Goal: Contribute content: Add original content to the website for others to see

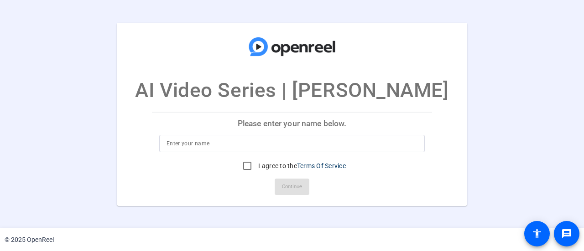
click at [203, 135] on div at bounding box center [291, 143] width 251 height 17
click at [204, 147] on input at bounding box center [291, 143] width 251 height 11
type input "[PERSON_NAME]"
click at [241, 168] on input "I agree to the Terms Of Service" at bounding box center [247, 166] width 18 height 18
checkbox input "true"
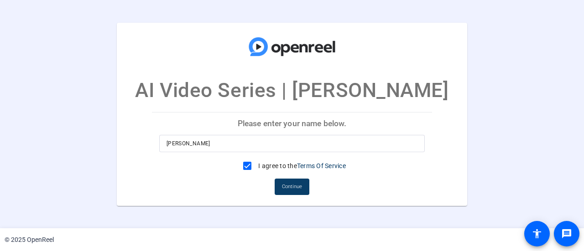
click at [296, 186] on span "Continue" at bounding box center [292, 187] width 20 height 14
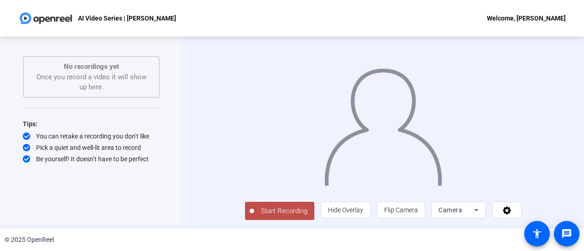
scroll to position [20, 0]
click at [474, 215] on div "Camera" at bounding box center [456, 210] width 36 height 11
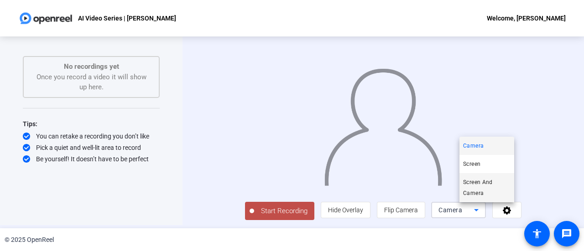
click at [485, 184] on span "Screen And Camera" at bounding box center [486, 188] width 47 height 22
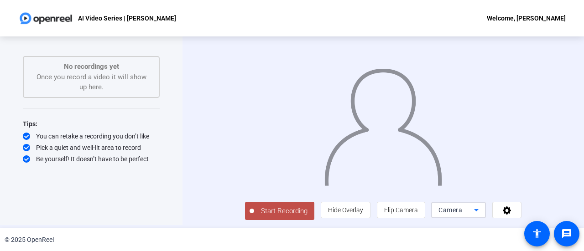
scroll to position [0, 0]
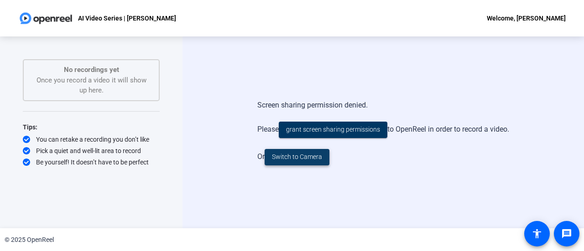
click at [315, 161] on span "Switch to Camera" at bounding box center [297, 157] width 50 height 10
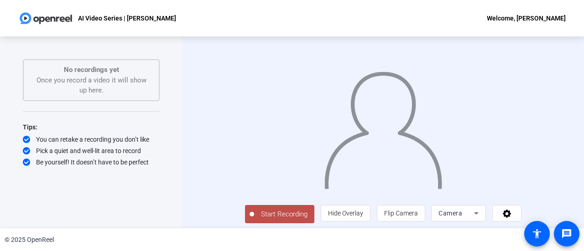
scroll to position [20, 0]
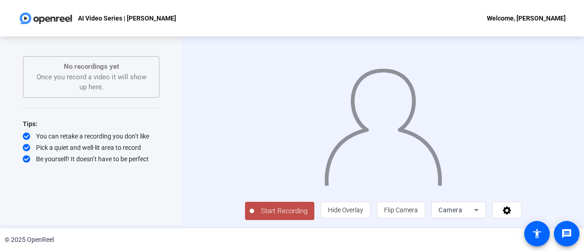
click at [255, 209] on span "Start Recording" at bounding box center [284, 211] width 60 height 10
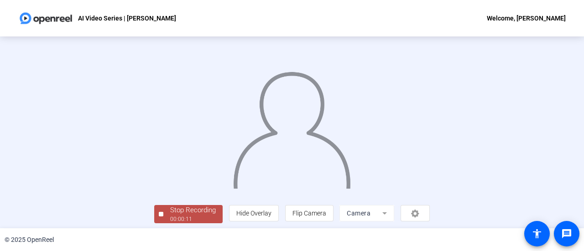
scroll to position [64, 0]
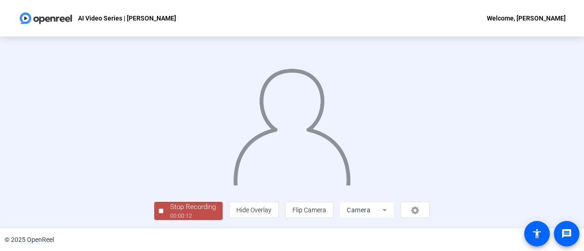
click at [170, 214] on div "00:00:12" at bounding box center [193, 216] width 46 height 8
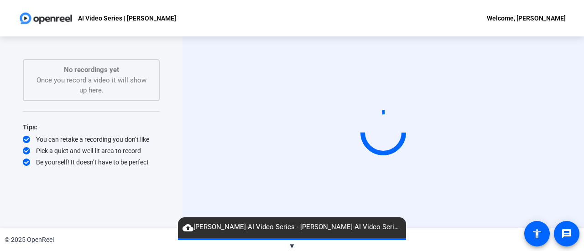
click at [290, 245] on span "▼" at bounding box center [292, 246] width 7 height 8
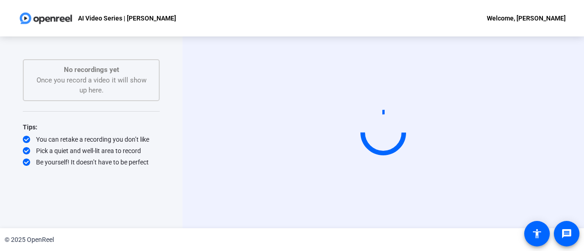
click at [290, 245] on div "© 2025 OpenReel" at bounding box center [292, 239] width 584 height 23
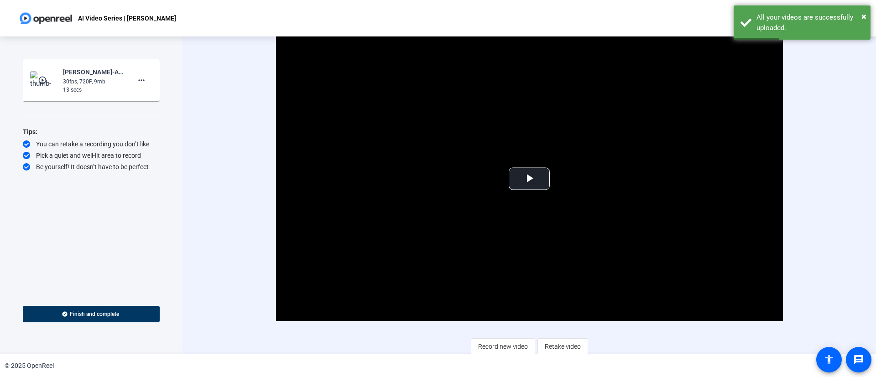
drag, startPoint x: 503, startPoint y: 0, endPoint x: 227, endPoint y: 236, distance: 362.6
click at [227, 236] on div "Video Player is loading. Play Video Play Mute Current Time 0:00 / Duration 0:12…" at bounding box center [528, 195] width 693 height 318
click at [558, 251] on span "Retake video" at bounding box center [563, 346] width 36 height 17
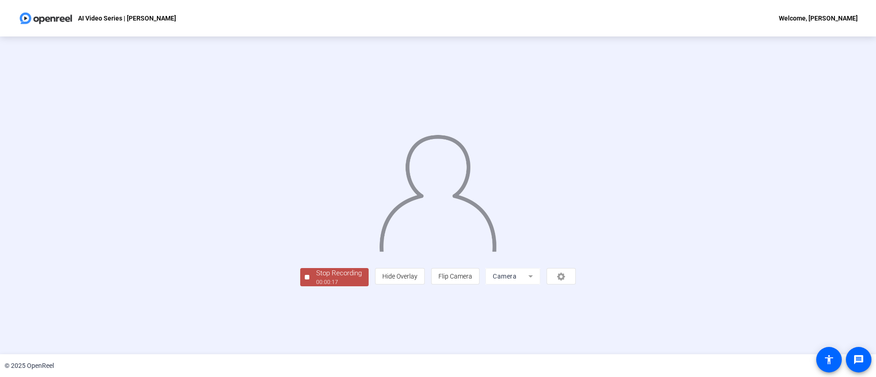
click at [316, 251] on div "Stop Recording" at bounding box center [339, 273] width 46 height 10
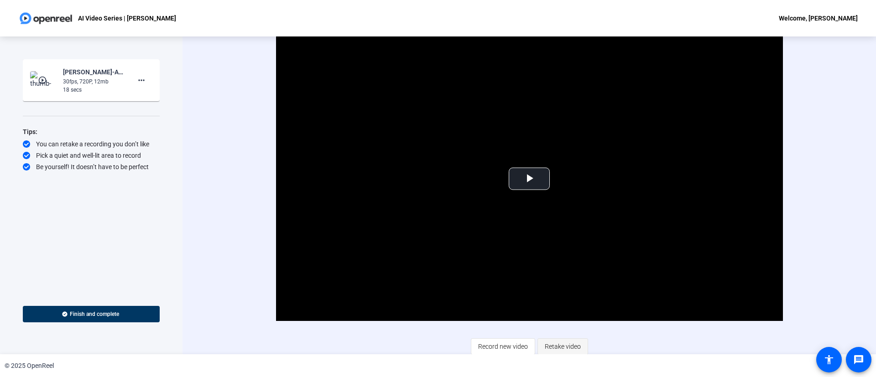
click at [549, 251] on span "Retake video" at bounding box center [563, 346] width 36 height 17
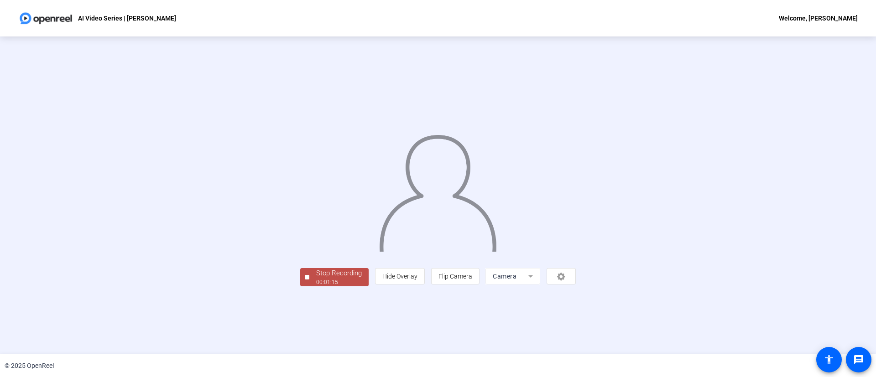
click at [316, 251] on div "00:01:15" at bounding box center [339, 282] width 46 height 8
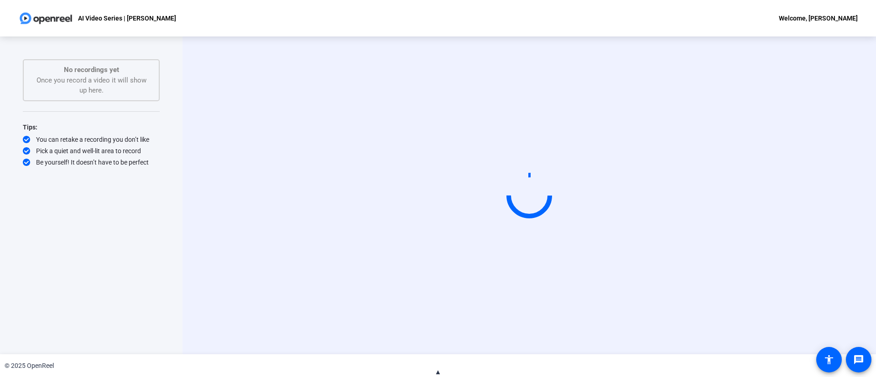
click at [440, 251] on span "▲" at bounding box center [438, 372] width 7 height 8
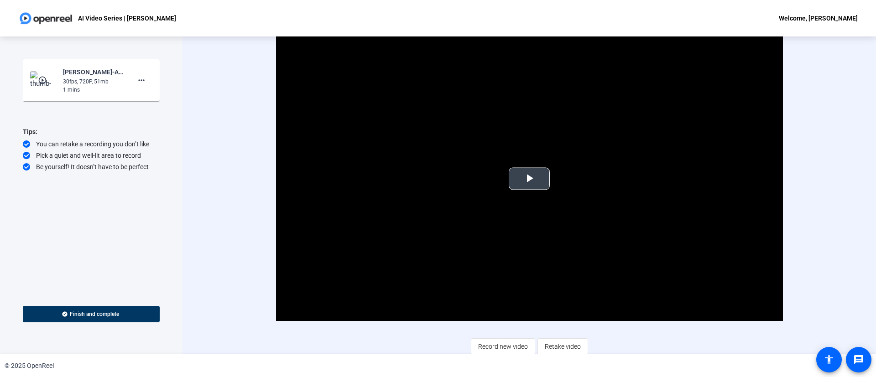
click at [529, 179] on span "Video Player" at bounding box center [529, 179] width 0 height 0
click at [573, 251] on span "Retake video" at bounding box center [563, 346] width 36 height 17
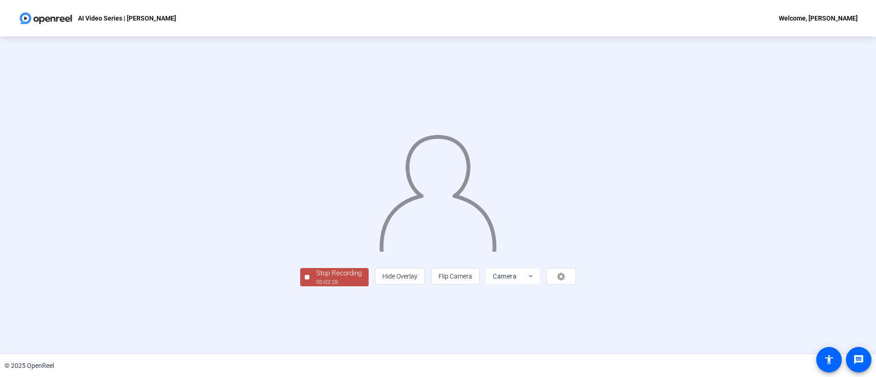
click at [316, 251] on div "Stop Recording" at bounding box center [339, 273] width 46 height 10
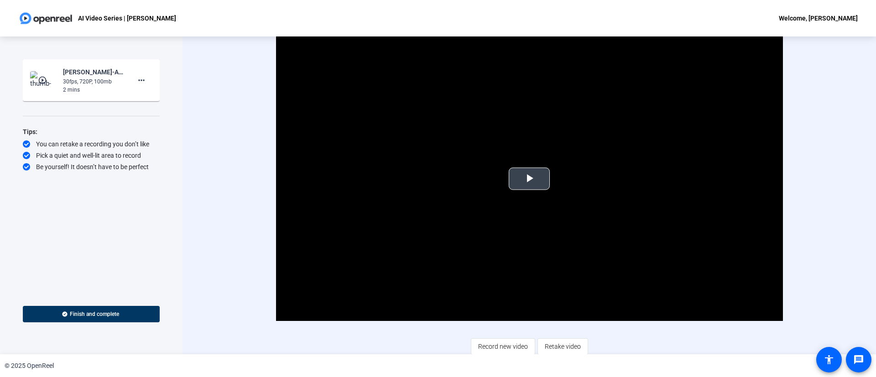
click at [529, 179] on span "Video Player" at bounding box center [529, 179] width 0 height 0
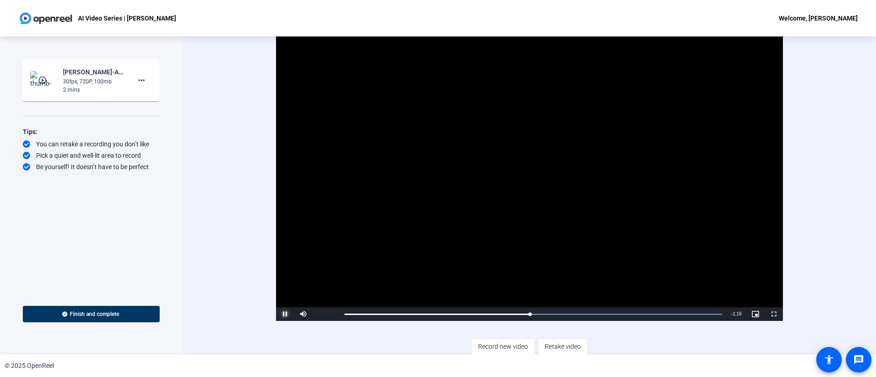
click at [285, 251] on span "Video Player" at bounding box center [285, 314] width 18 height 0
click at [557, 251] on span "Retake video" at bounding box center [563, 346] width 36 height 17
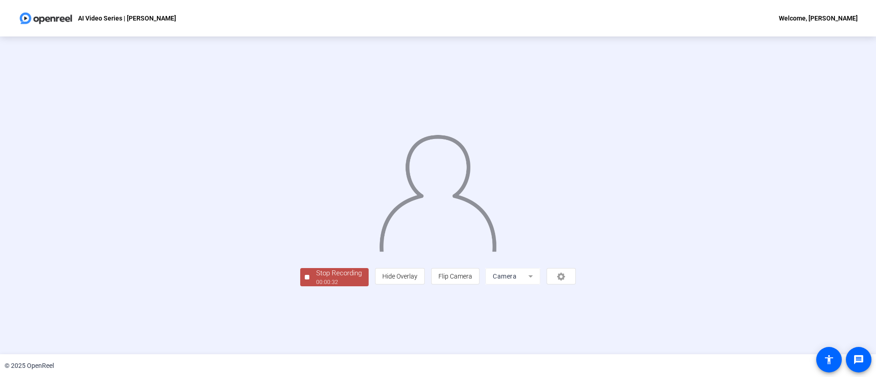
click at [316, 251] on div "00:00:32" at bounding box center [339, 282] width 46 height 8
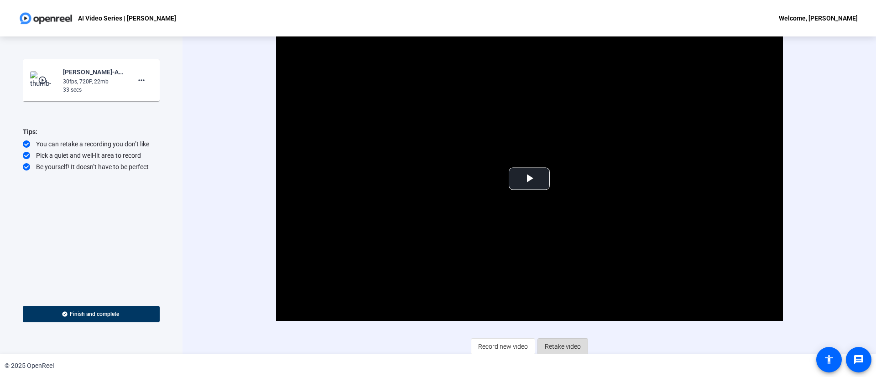
click at [548, 251] on span "Retake video" at bounding box center [563, 346] width 36 height 17
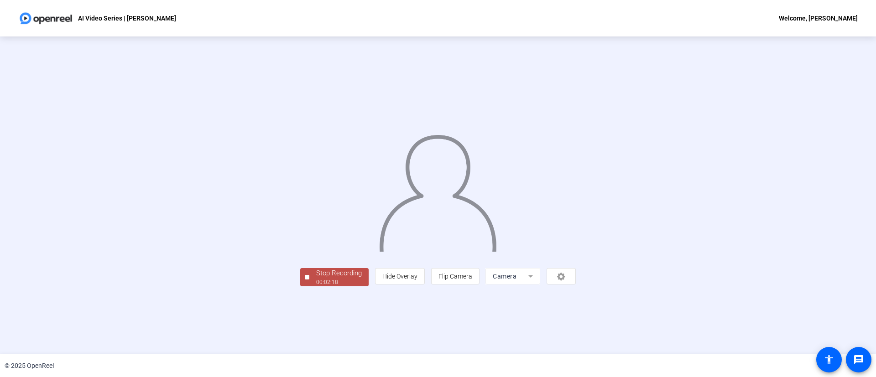
click at [316, 251] on div "Stop Recording" at bounding box center [339, 273] width 46 height 10
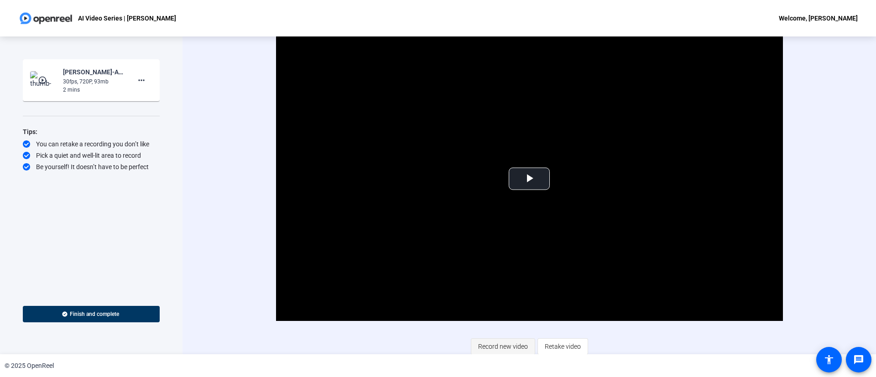
click at [505, 251] on span "Record new video" at bounding box center [503, 346] width 50 height 17
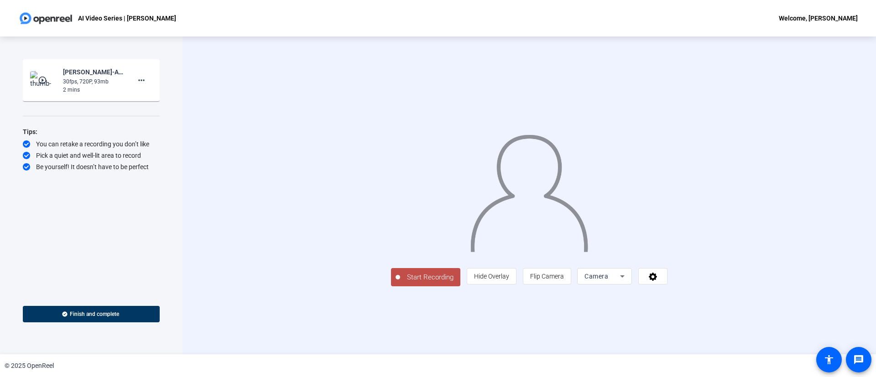
click at [400, 251] on span "Start Recording" at bounding box center [430, 277] width 60 height 10
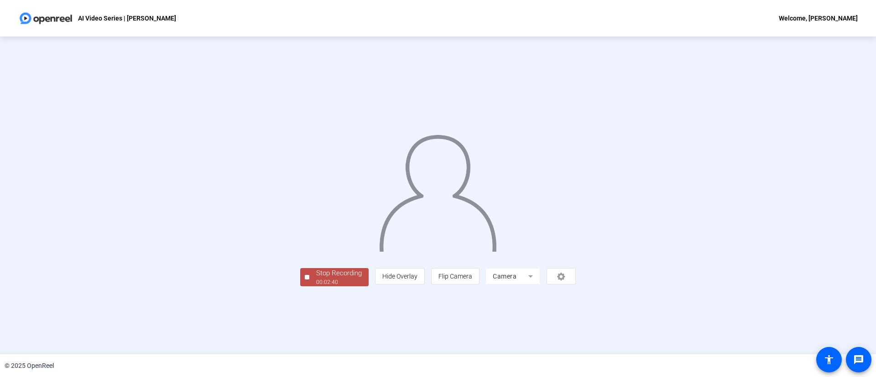
click at [316, 251] on div "00:02:40" at bounding box center [339, 282] width 46 height 8
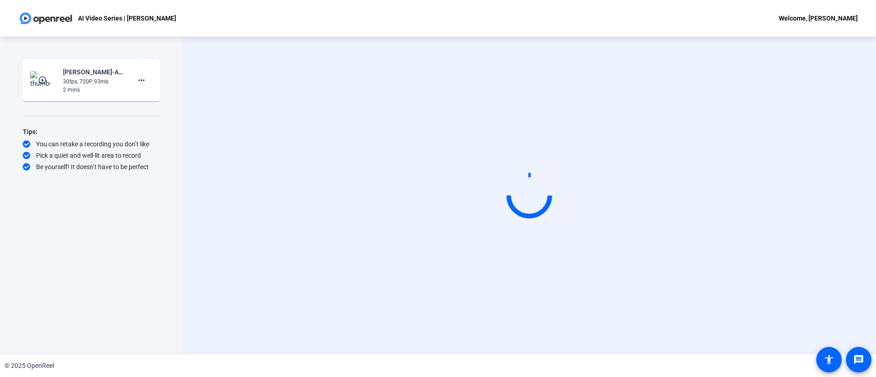
click at [178, 250] on div "Start Recording play_circle_outline [PERSON_NAME]-AI Video Series - [PERSON_NAM…" at bounding box center [91, 195] width 182 height 318
click at [145, 78] on mat-icon "more_horiz" at bounding box center [141, 80] width 11 height 11
click at [151, 97] on span "Delete clip" at bounding box center [156, 99] width 36 height 11
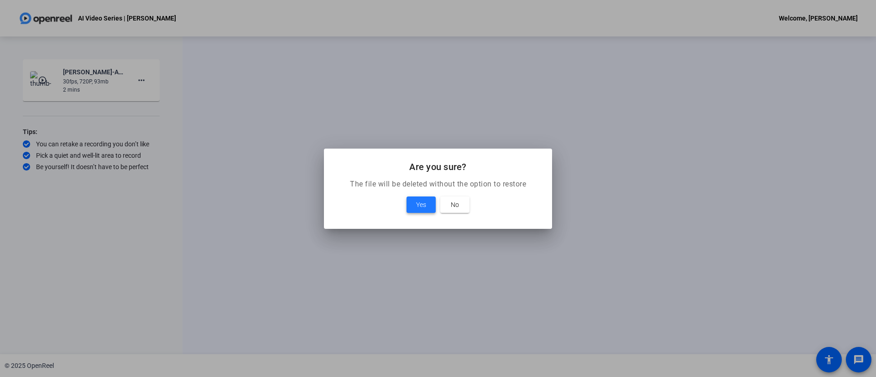
click at [423, 205] on span "Yes" at bounding box center [421, 204] width 10 height 11
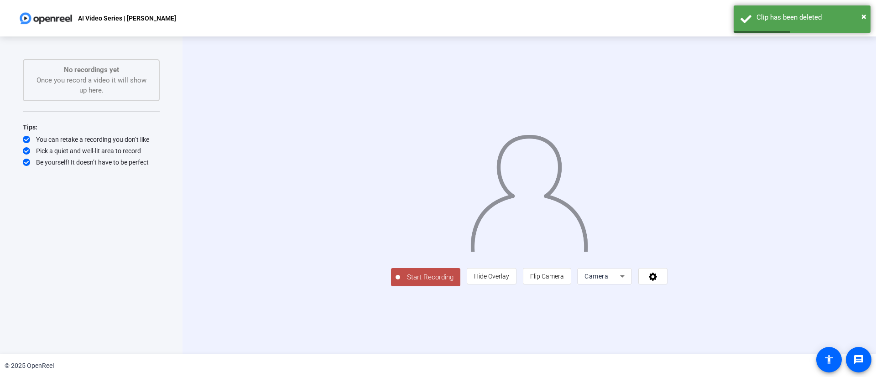
scroll to position [5, 0]
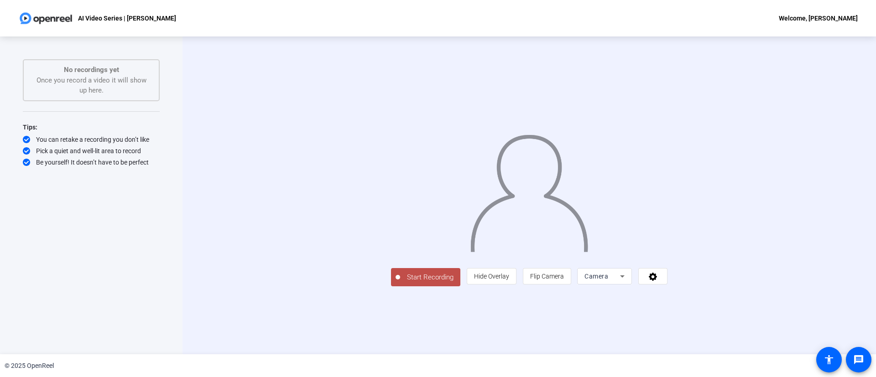
click at [400, 251] on span "Start Recording" at bounding box center [430, 277] width 60 height 10
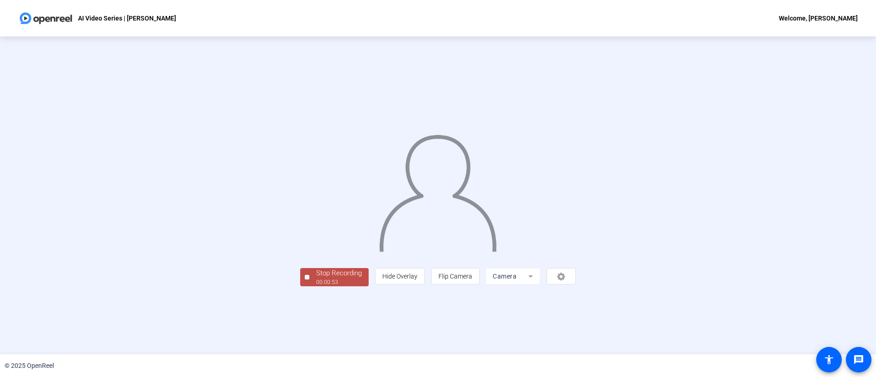
click at [316, 251] on div "00:00:53" at bounding box center [339, 282] width 46 height 8
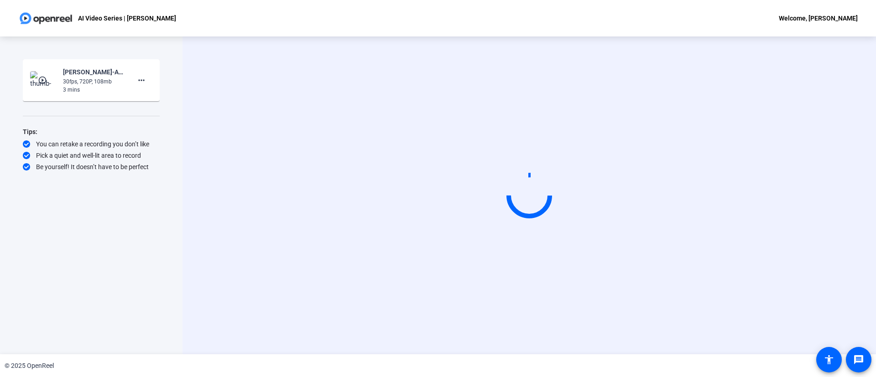
scroll to position [0, 0]
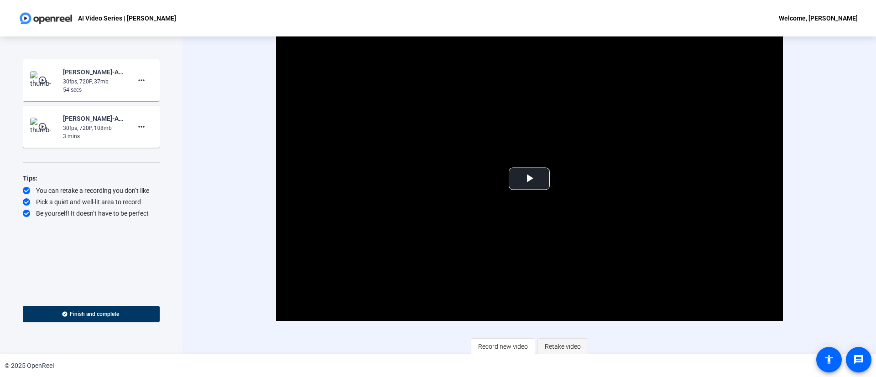
click at [570, 251] on span "Retake video" at bounding box center [563, 346] width 36 height 17
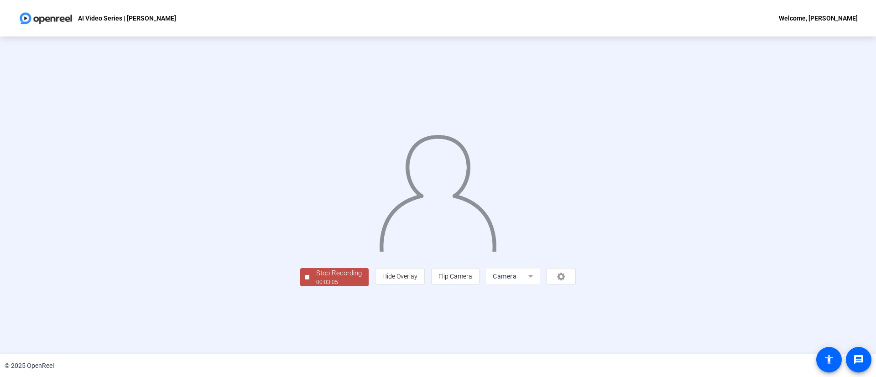
click at [316, 251] on div "Stop Recording" at bounding box center [339, 273] width 46 height 10
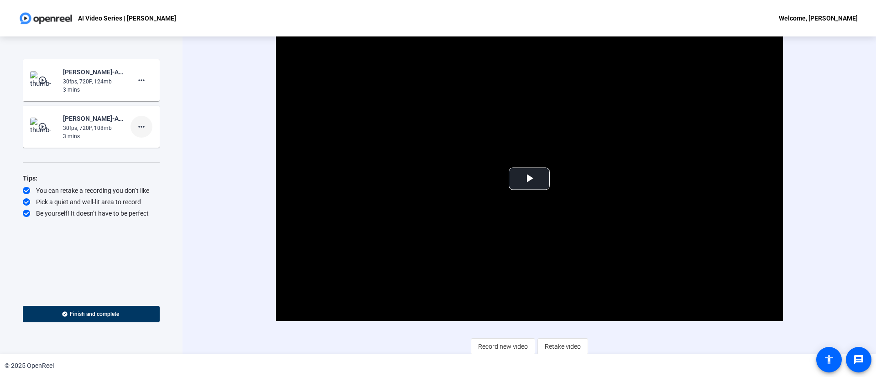
click at [144, 128] on mat-icon "more_horiz" at bounding box center [141, 126] width 11 height 11
click at [155, 145] on span "Delete clip" at bounding box center [156, 145] width 36 height 11
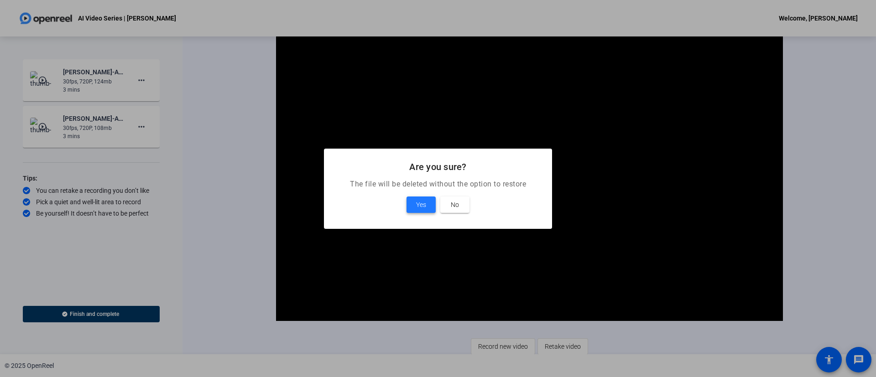
click at [430, 204] on span at bounding box center [420, 205] width 29 height 22
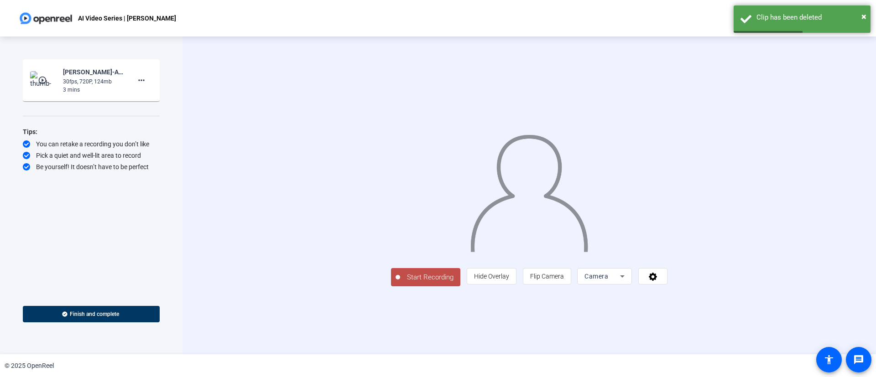
click at [42, 73] on img at bounding box center [43, 80] width 27 height 18
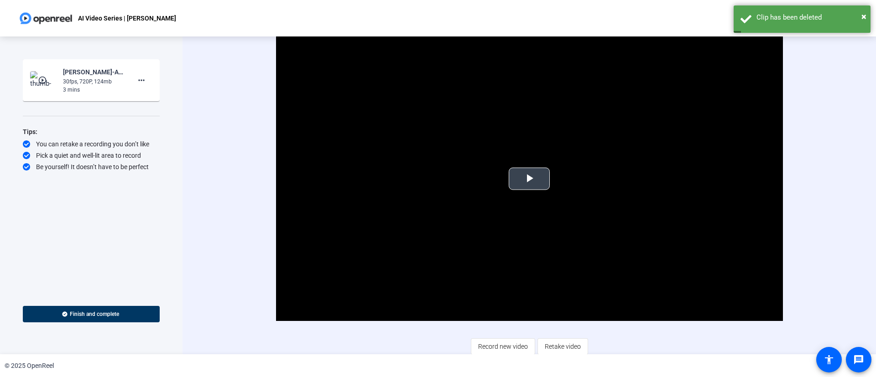
click at [529, 179] on span "Video Player" at bounding box center [529, 179] width 0 height 0
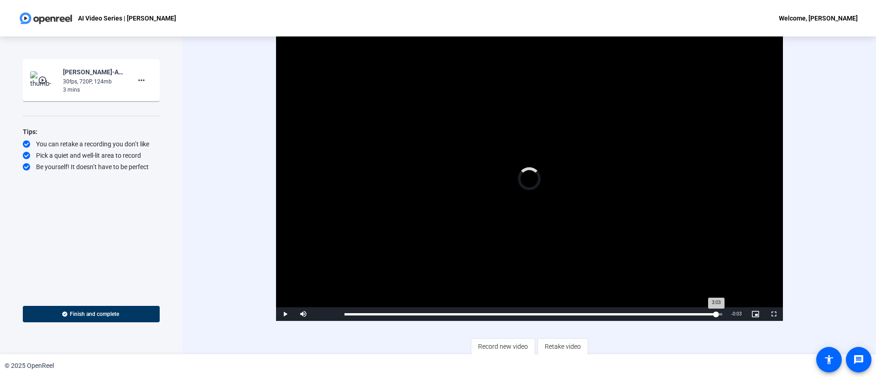
click at [583, 251] on div "Loaded : 100.00% 3:03 3:03" at bounding box center [533, 314] width 387 height 14
click at [583, 251] on div "2:54" at bounding box center [699, 314] width 0 height 2
click at [281, 251] on span "Video Player" at bounding box center [285, 314] width 18 height 0
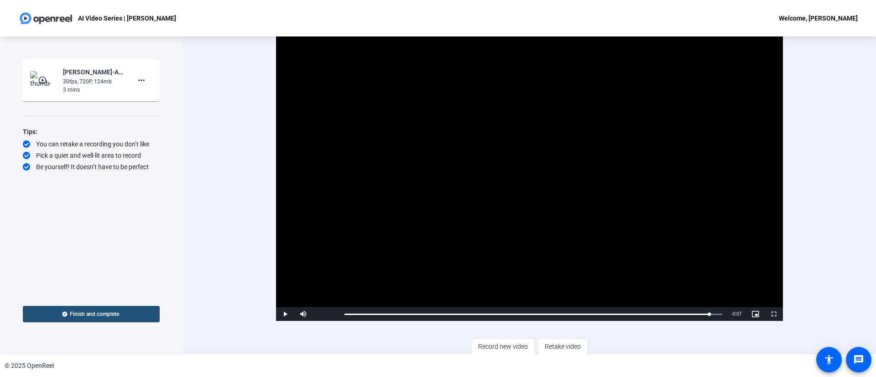
click at [123, 251] on span at bounding box center [91, 314] width 137 height 22
